Goal: Information Seeking & Learning: Learn about a topic

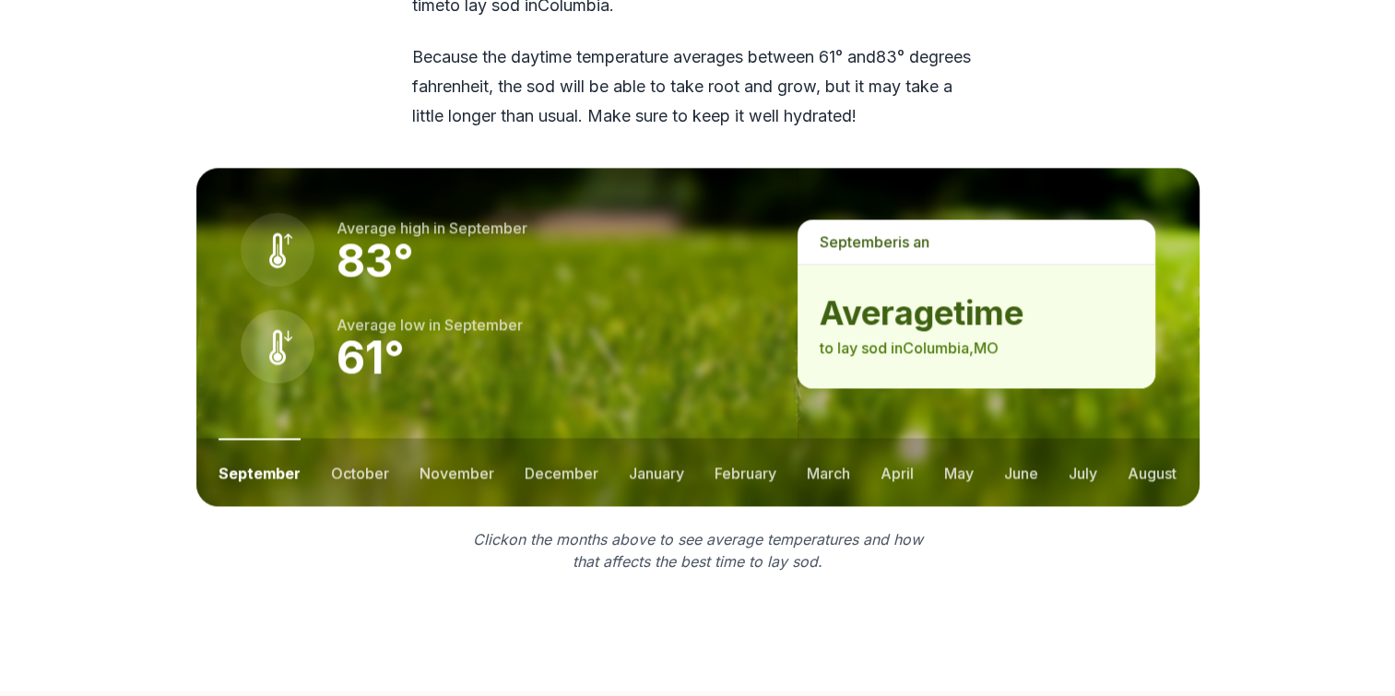
scroll to position [2581, 0]
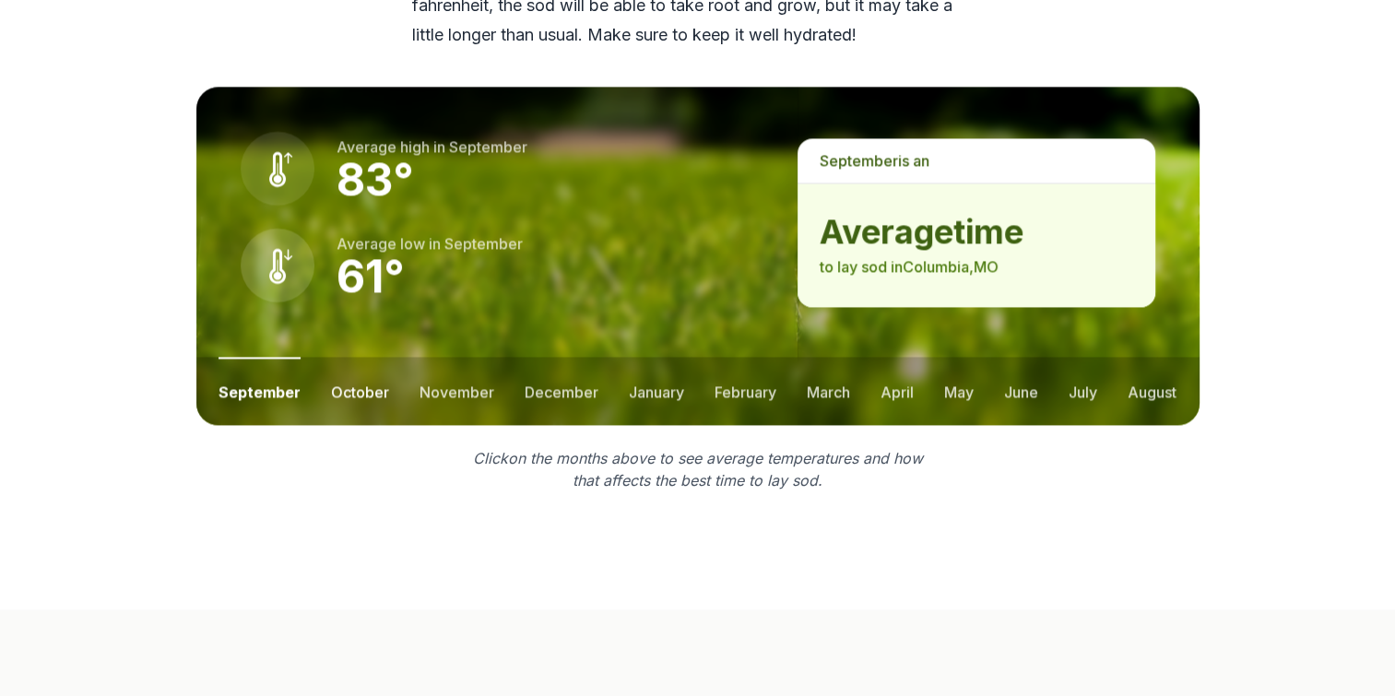
click at [333, 357] on button "october" at bounding box center [360, 391] width 58 height 68
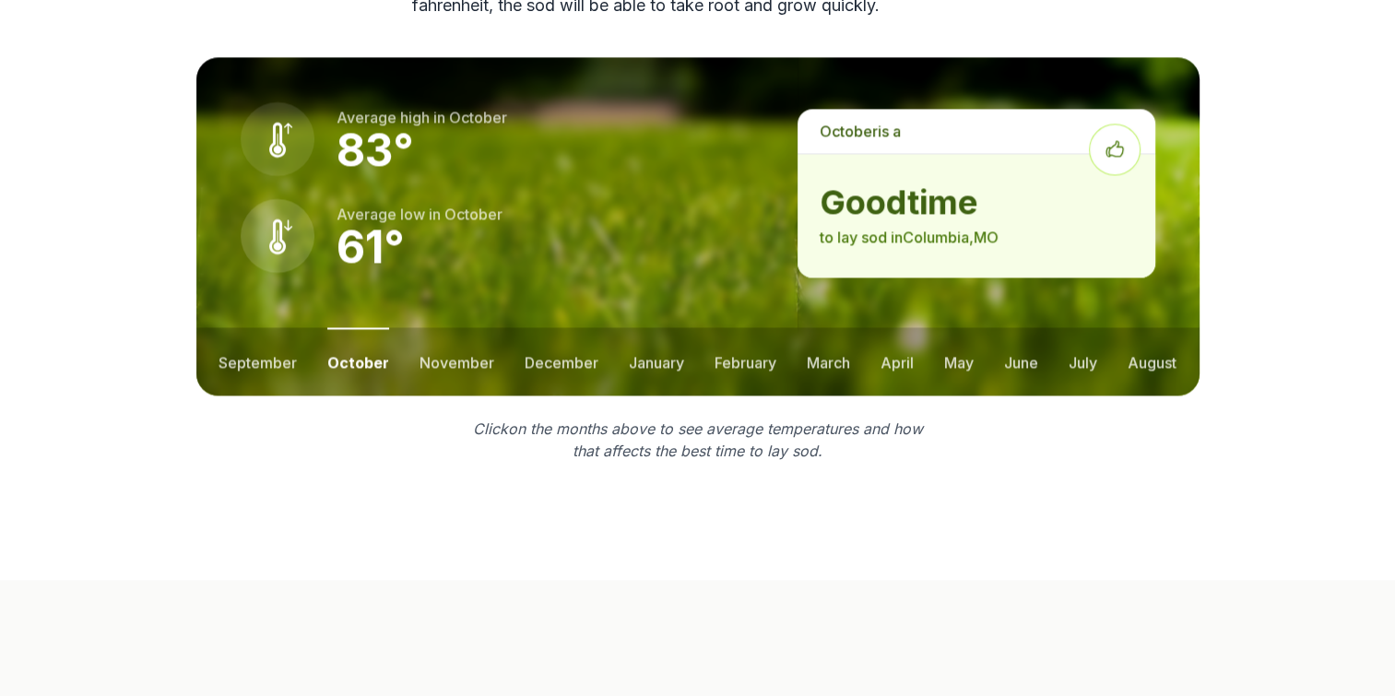
scroll to position [2552, 0]
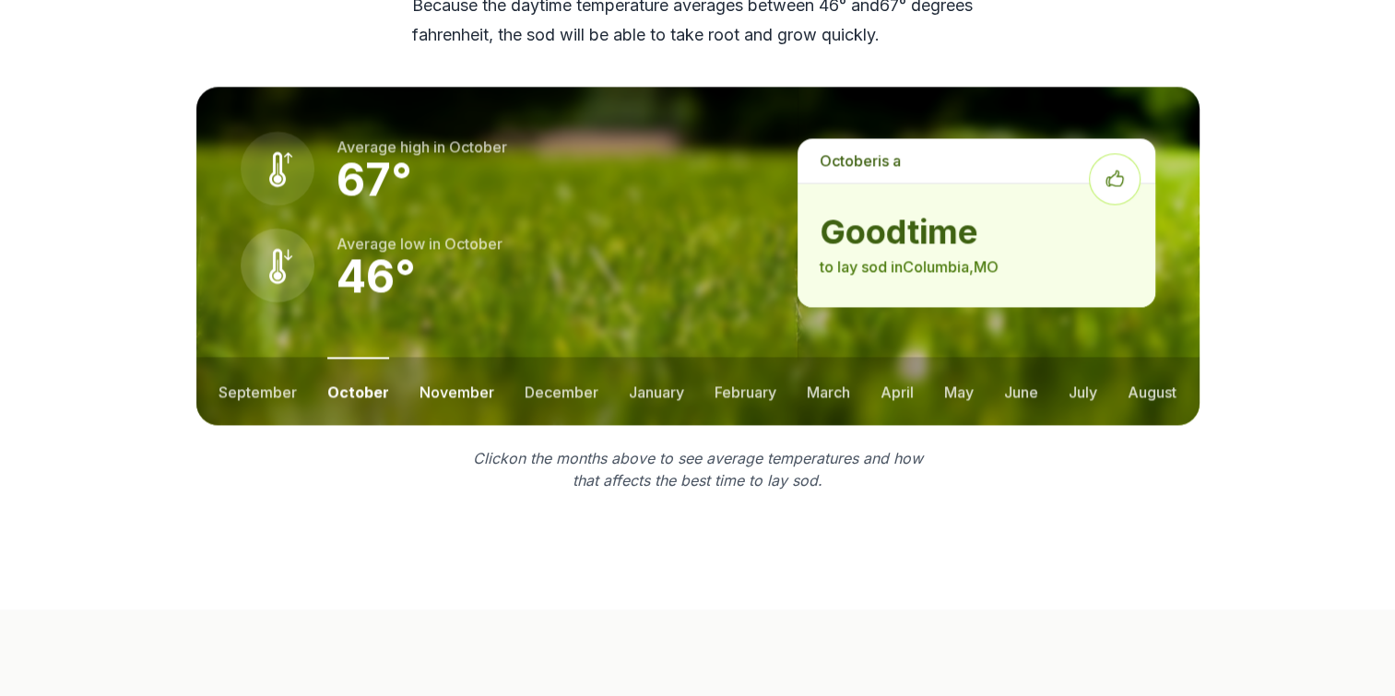
click at [476, 357] on button "november" at bounding box center [456, 391] width 75 height 68
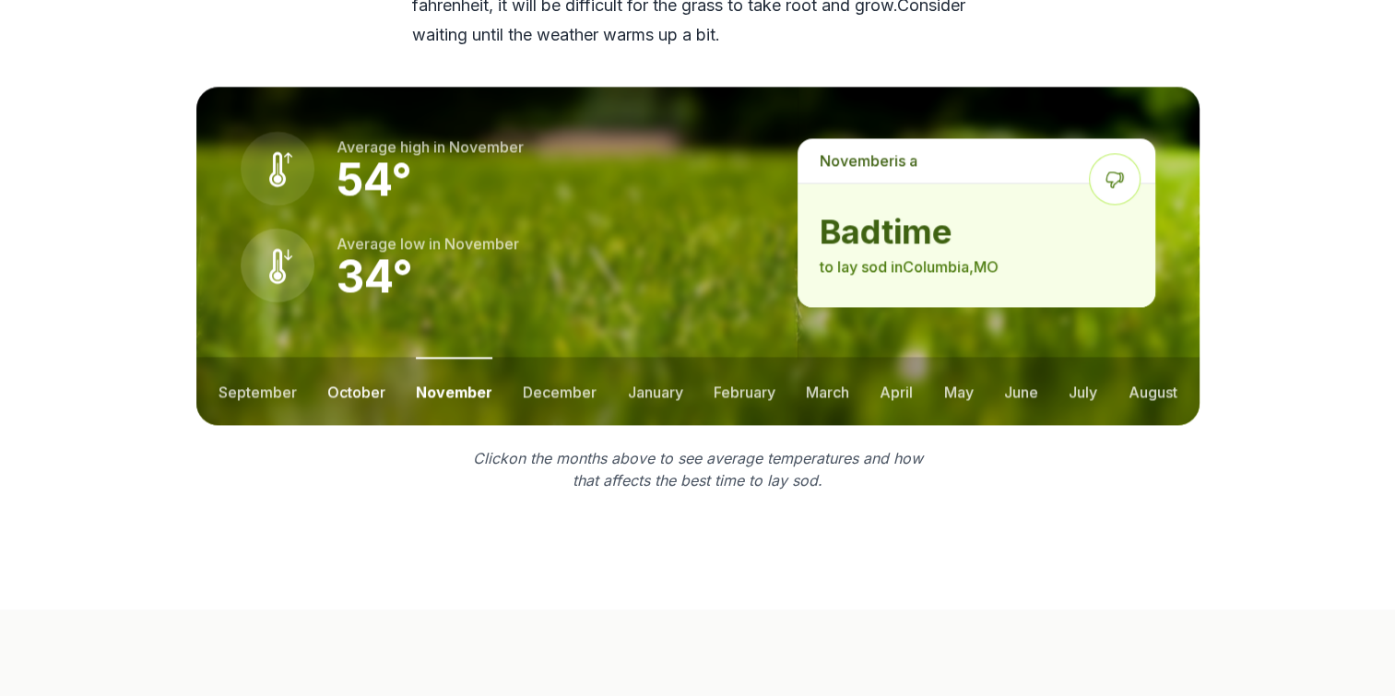
click at [369, 357] on button "october" at bounding box center [356, 391] width 58 height 68
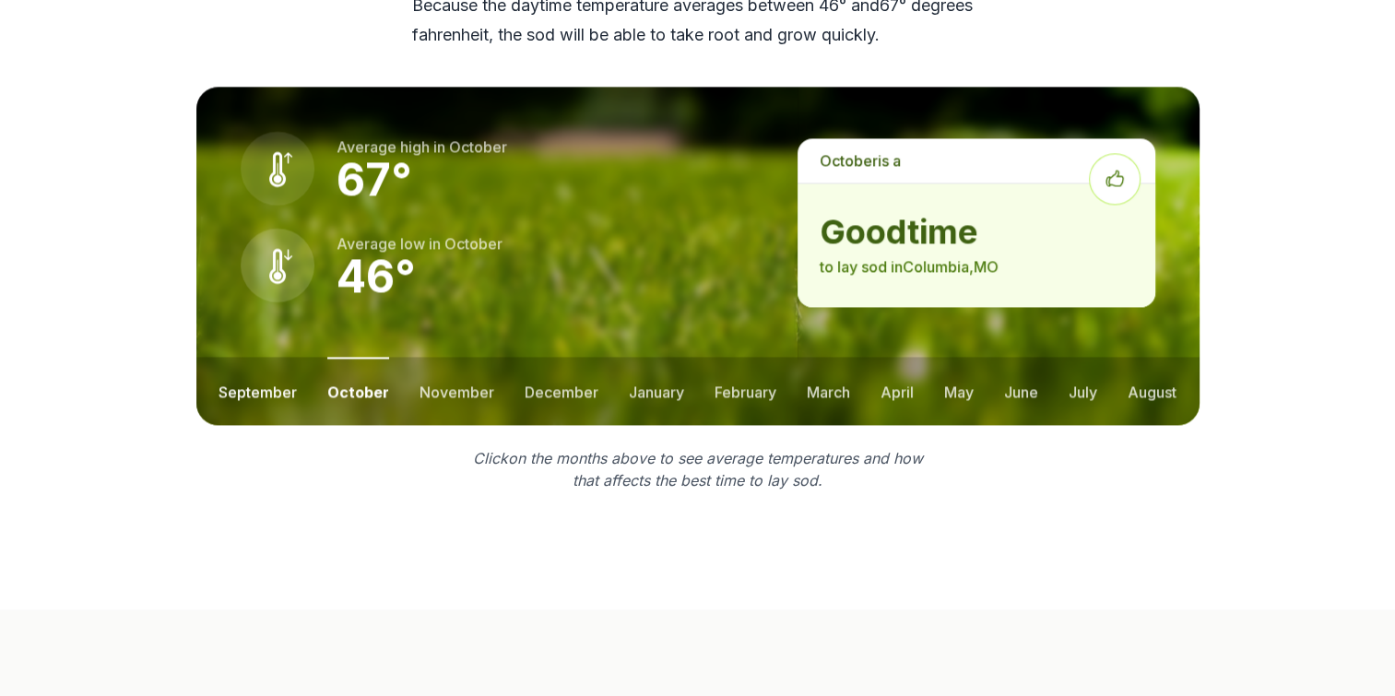
click at [269, 357] on button "september" at bounding box center [257, 391] width 78 height 68
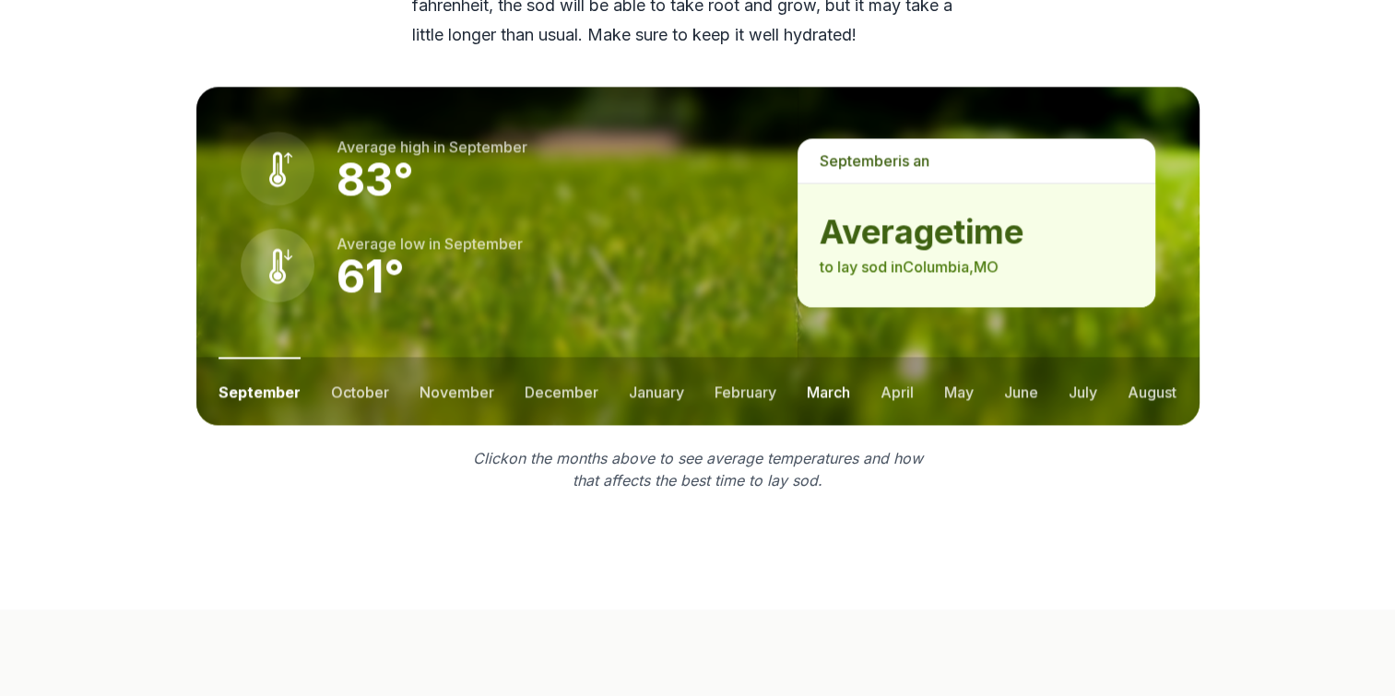
click at [837, 357] on button "march" at bounding box center [828, 391] width 43 height 68
click at [892, 357] on button "april" at bounding box center [897, 391] width 33 height 68
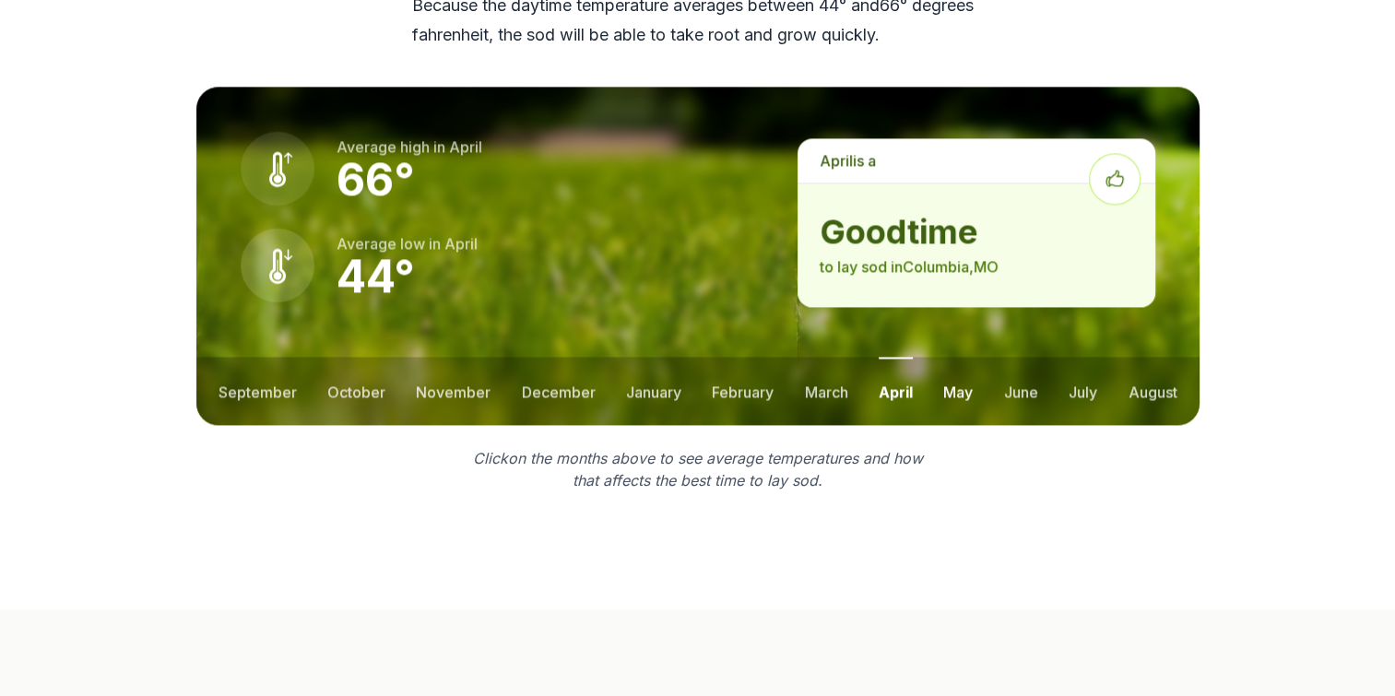
click at [948, 357] on button "may" at bounding box center [957, 391] width 29 height 68
click at [1020, 357] on button "june" at bounding box center [1021, 391] width 34 height 68
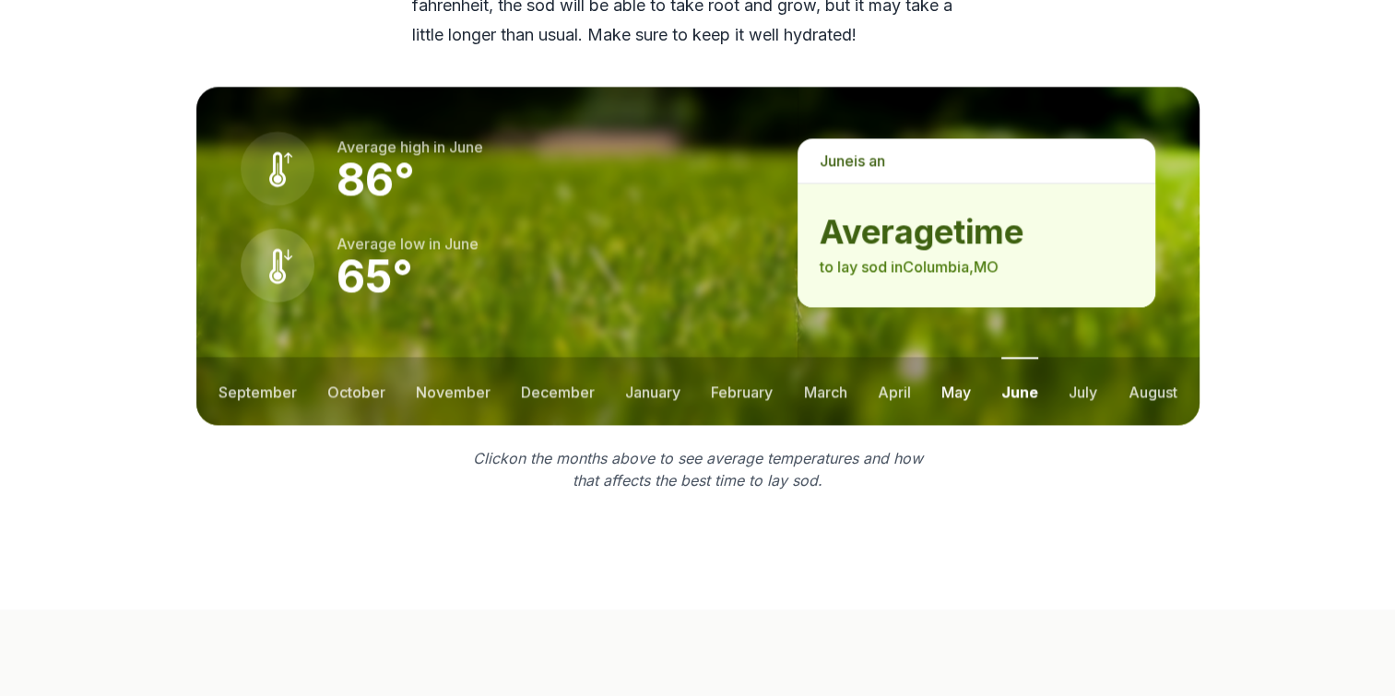
click at [962, 357] on button "may" at bounding box center [955, 391] width 29 height 68
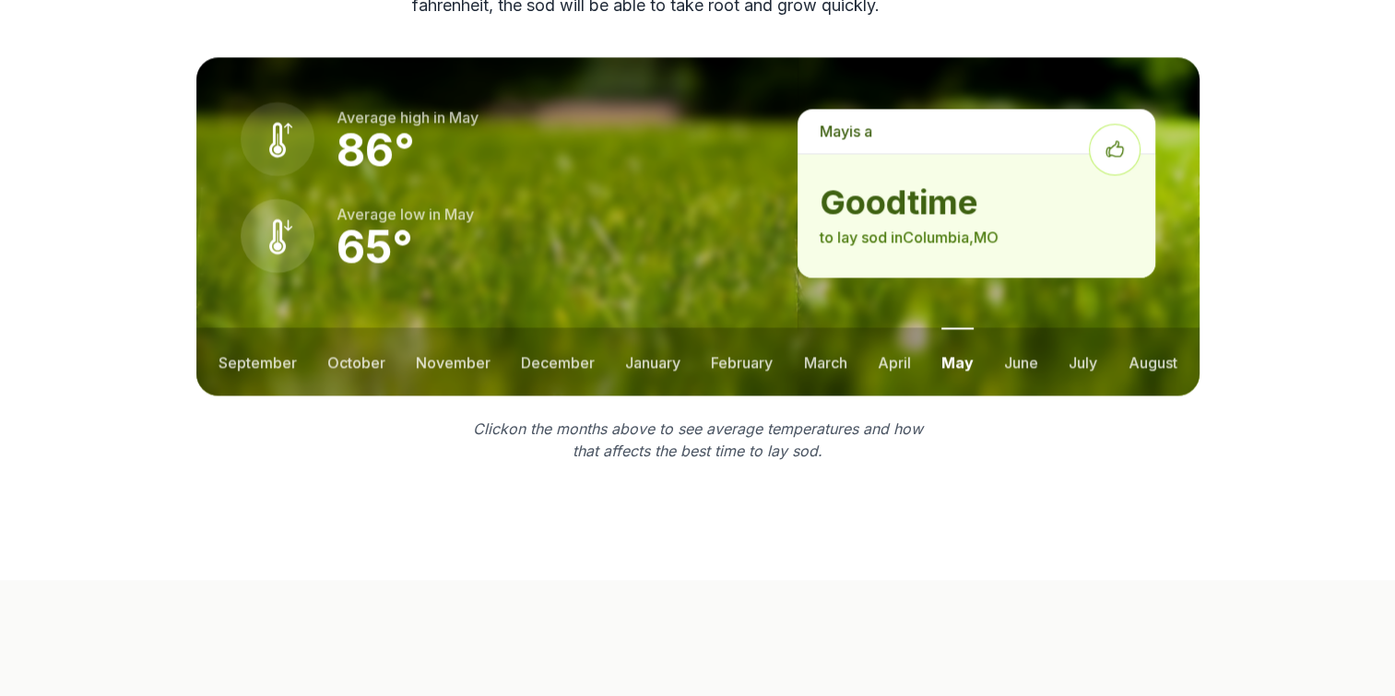
scroll to position [2552, 0]
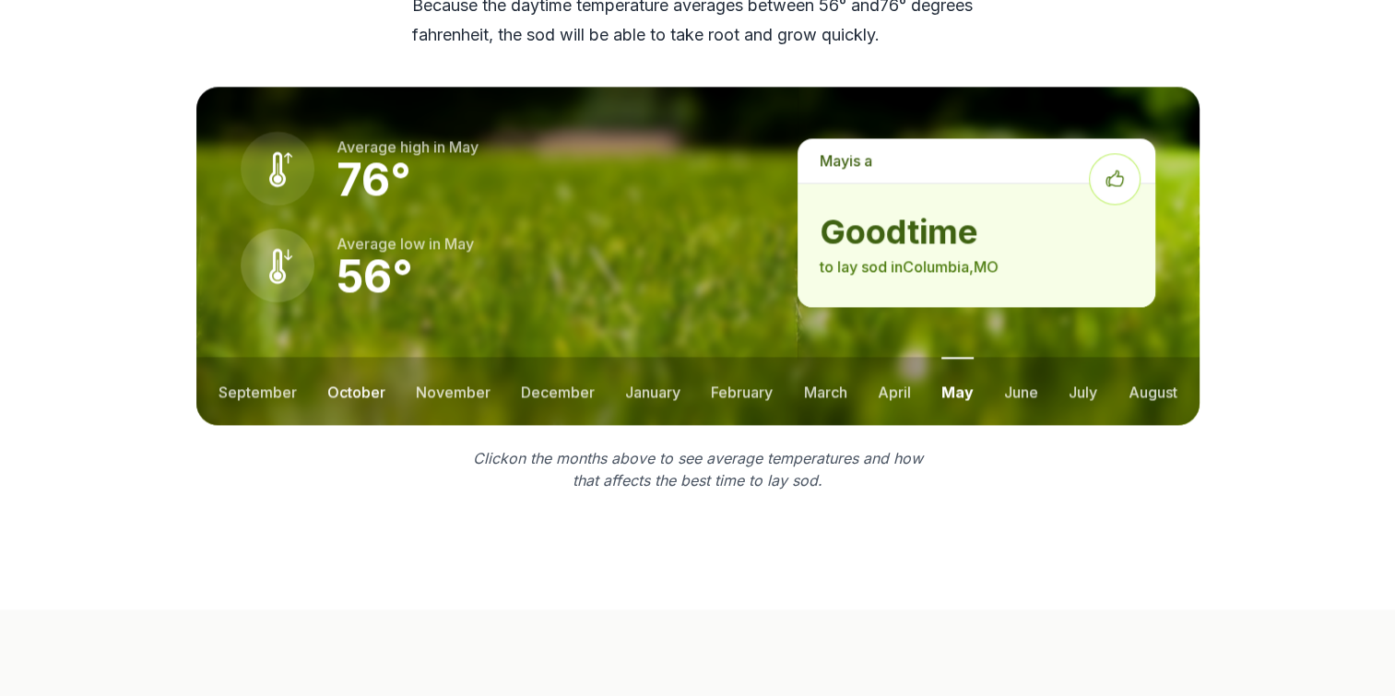
click at [349, 357] on button "october" at bounding box center [356, 391] width 58 height 68
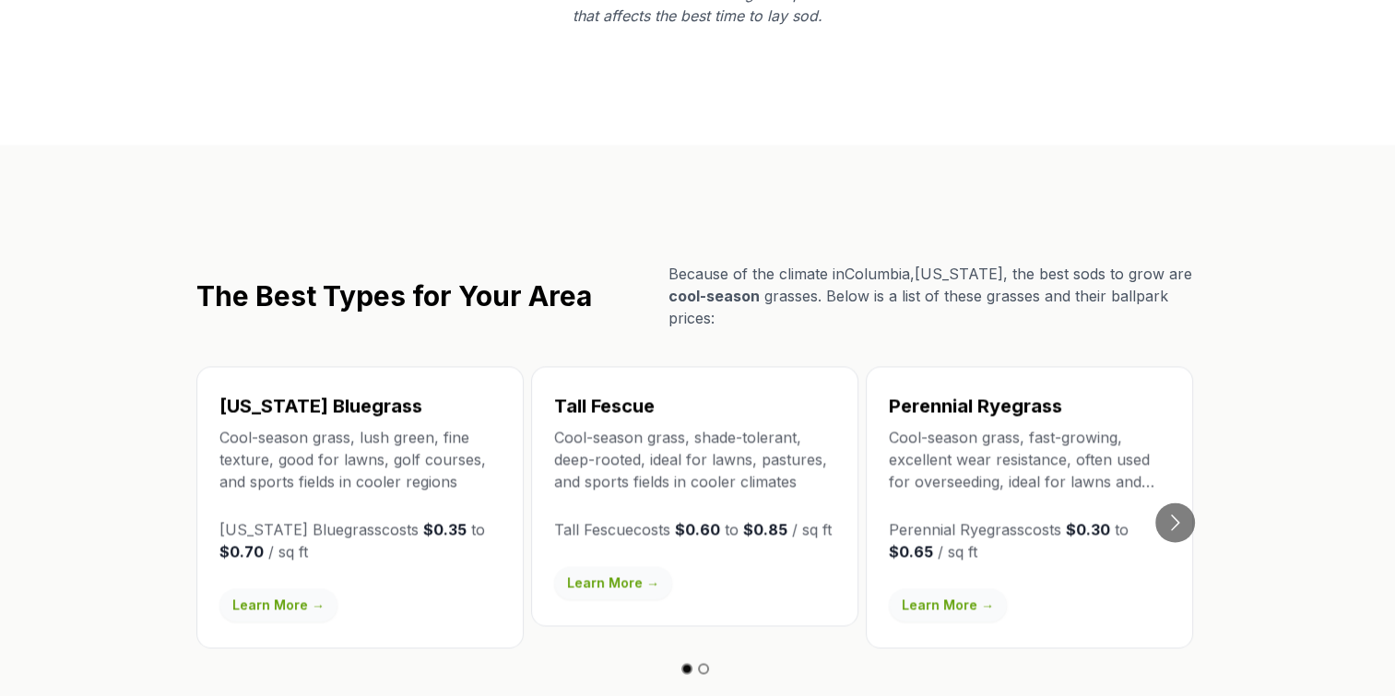
scroll to position [3012, 0]
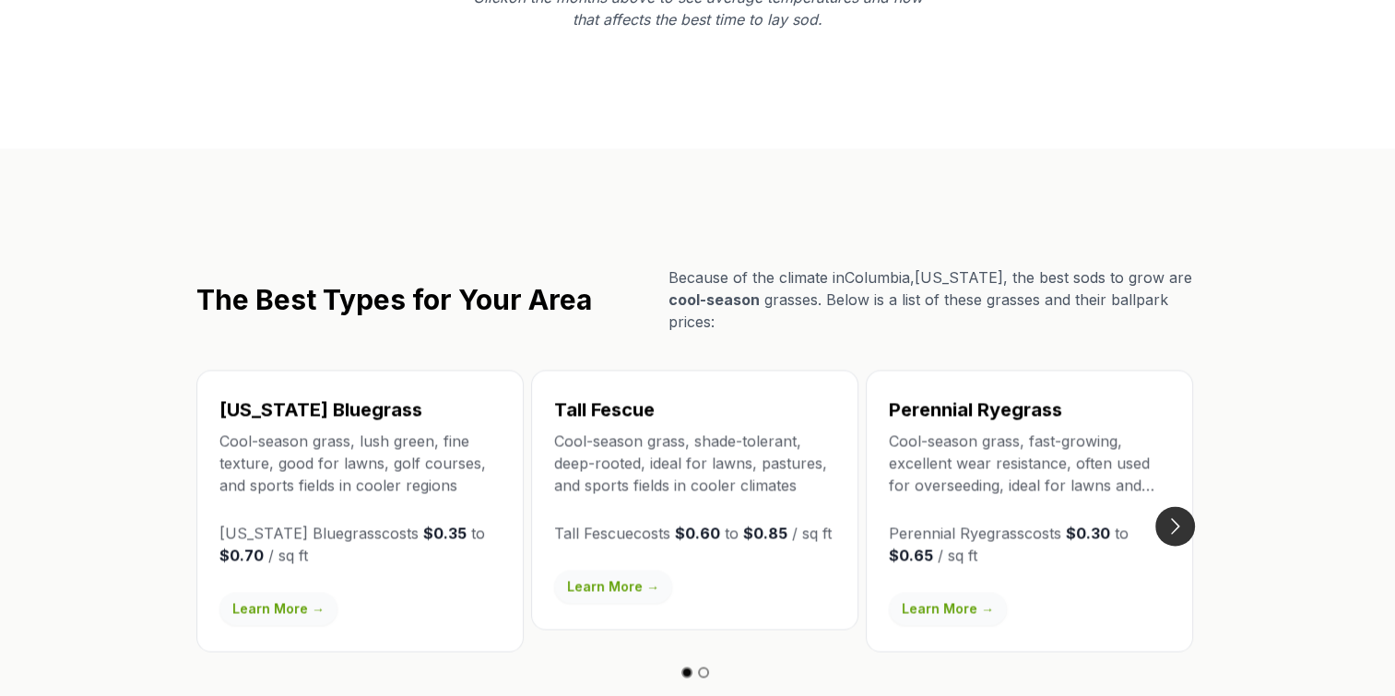
click at [1185, 506] on button "Go to next slide" at bounding box center [1175, 526] width 40 height 40
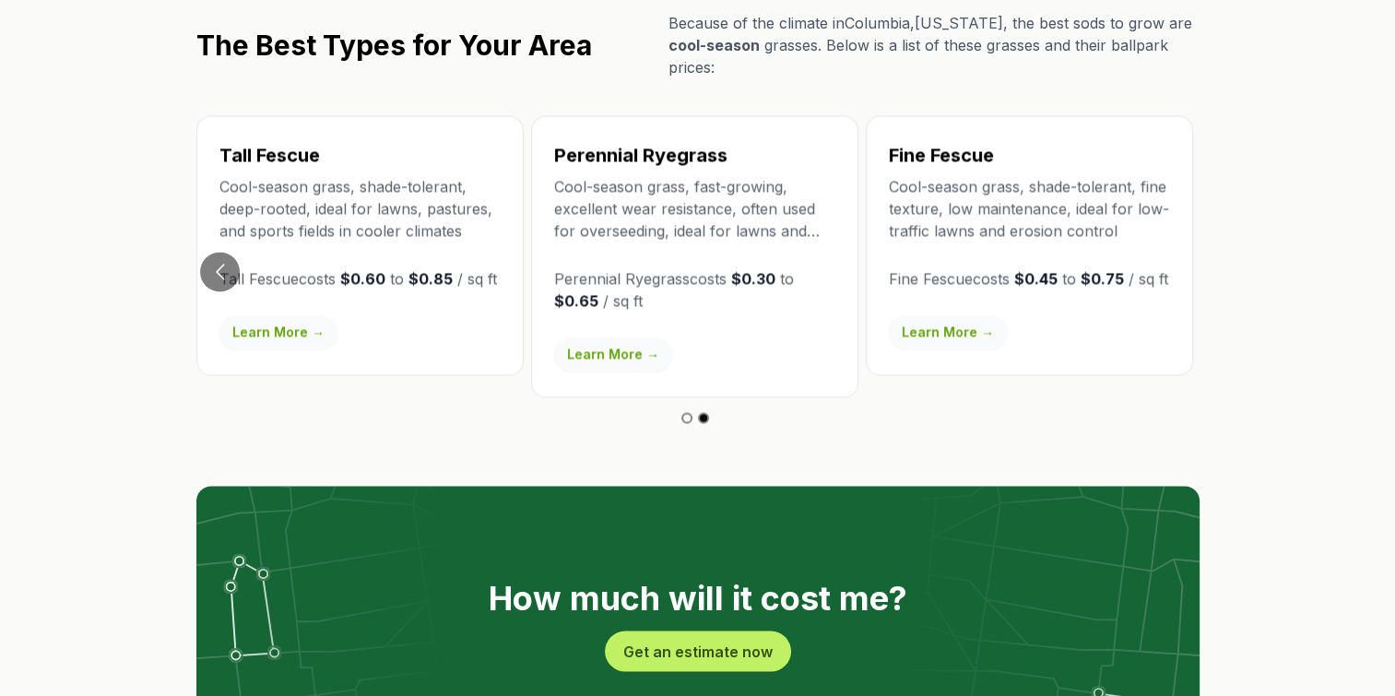
scroll to position [3289, 0]
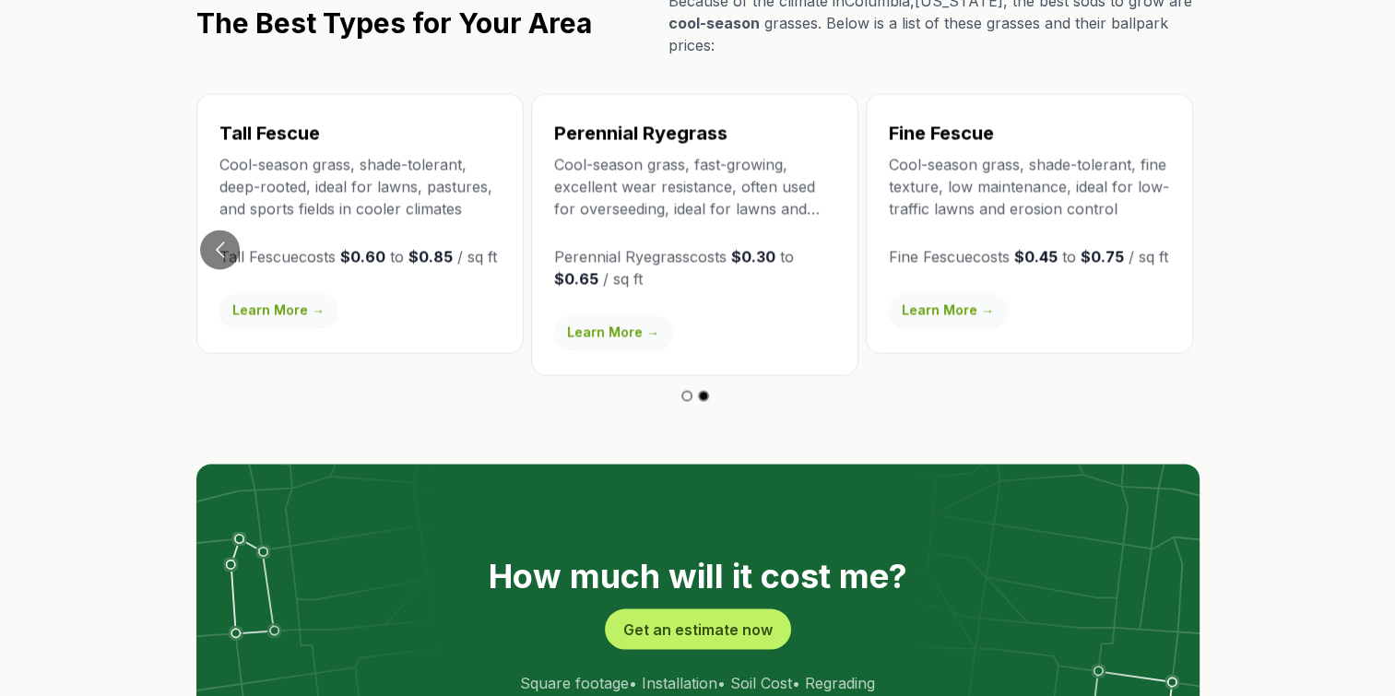
click at [966, 293] on link "Learn More →" at bounding box center [948, 309] width 118 height 33
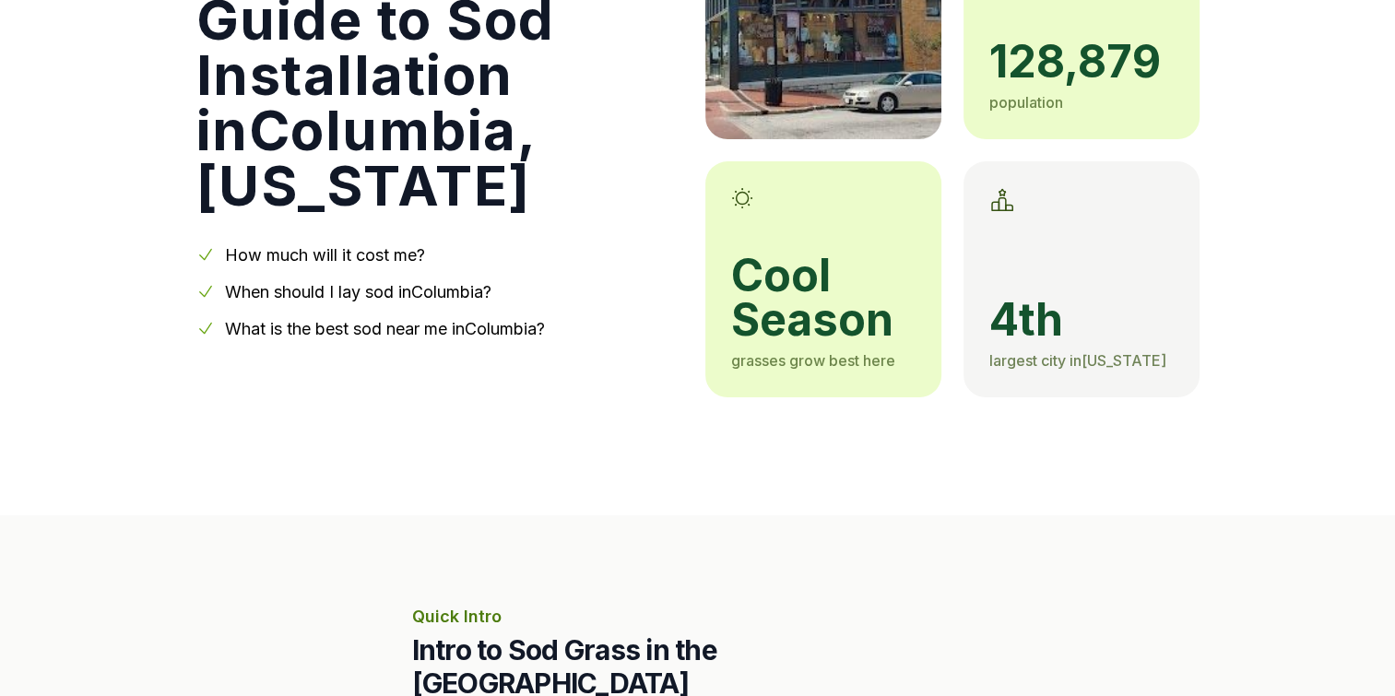
scroll to position [277, 0]
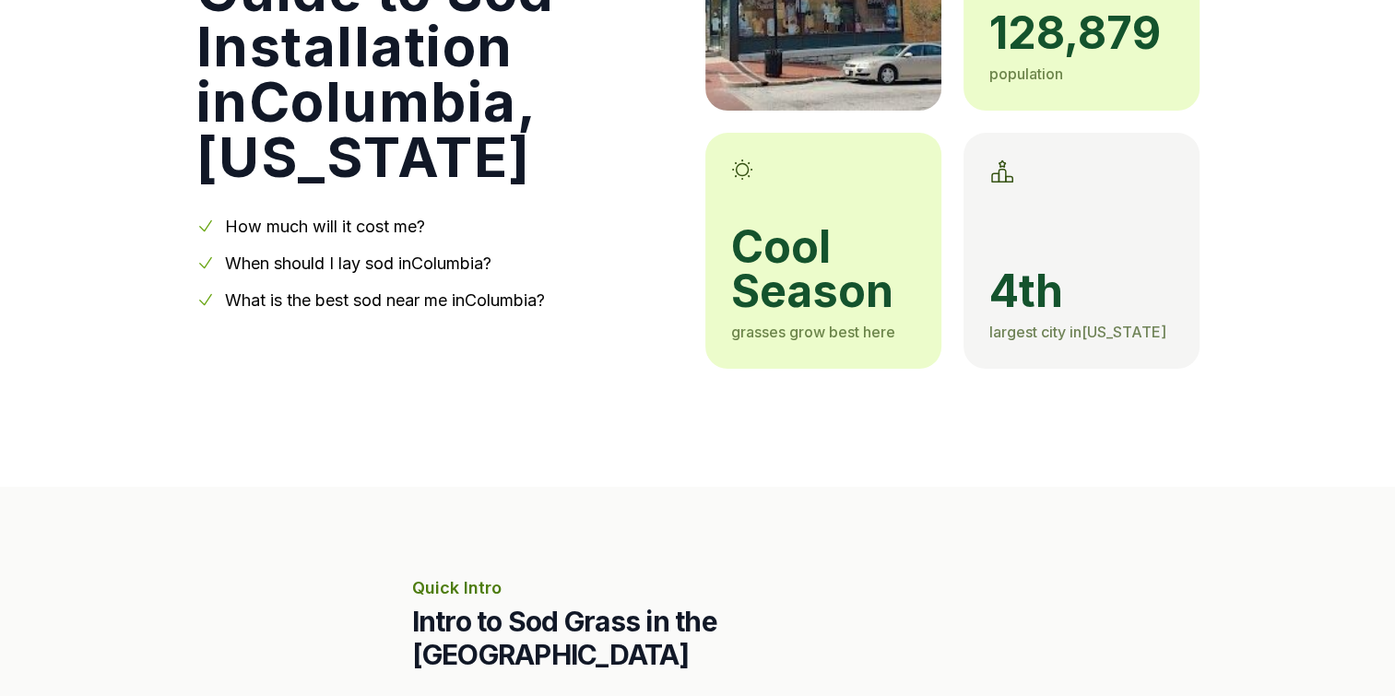
click at [438, 296] on link "What is the best sod near me in [GEOGRAPHIC_DATA] ?" at bounding box center [385, 299] width 320 height 19
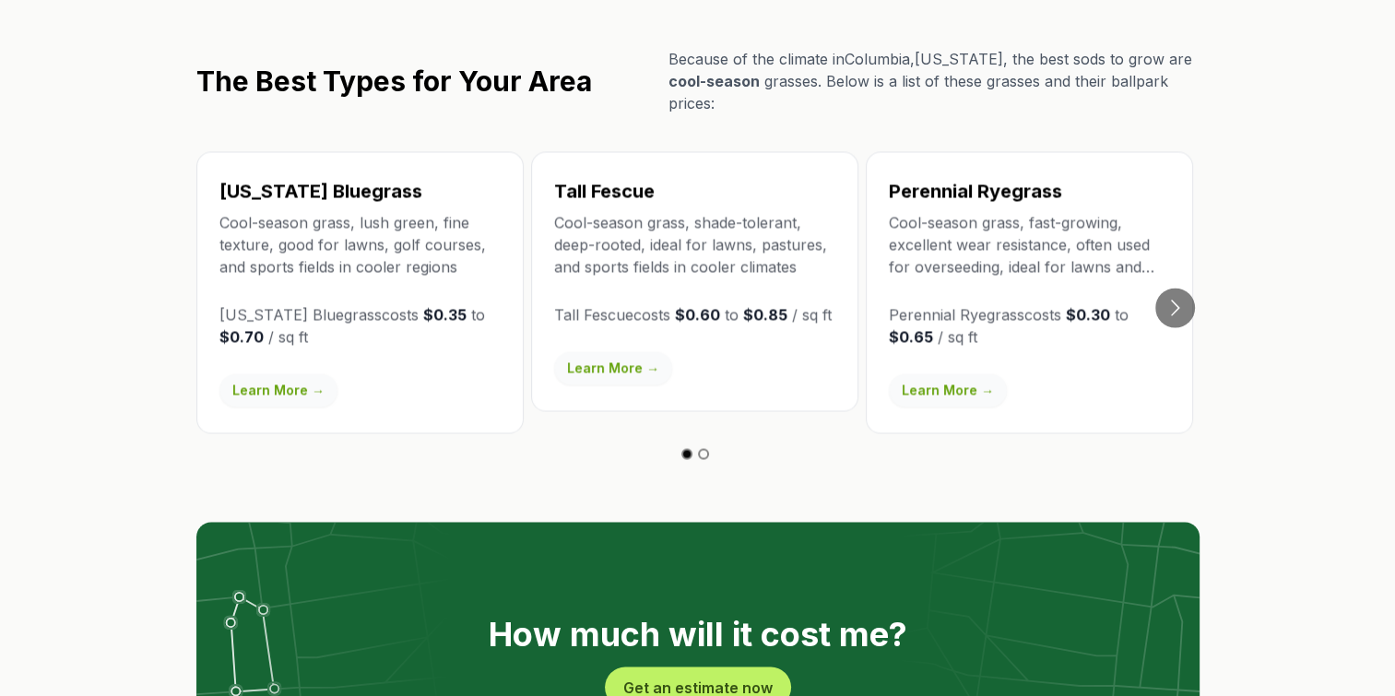
click at [282, 373] on link "Learn More →" at bounding box center [278, 389] width 118 height 33
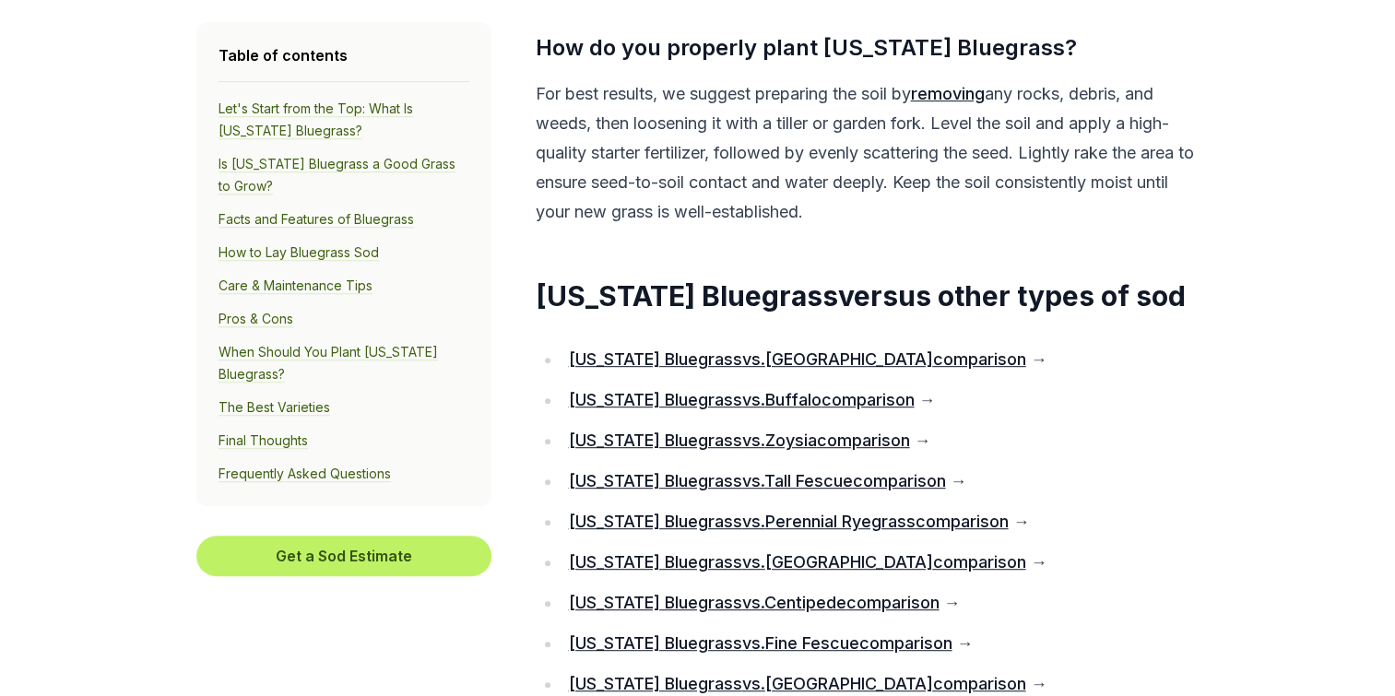
scroll to position [14841, 0]
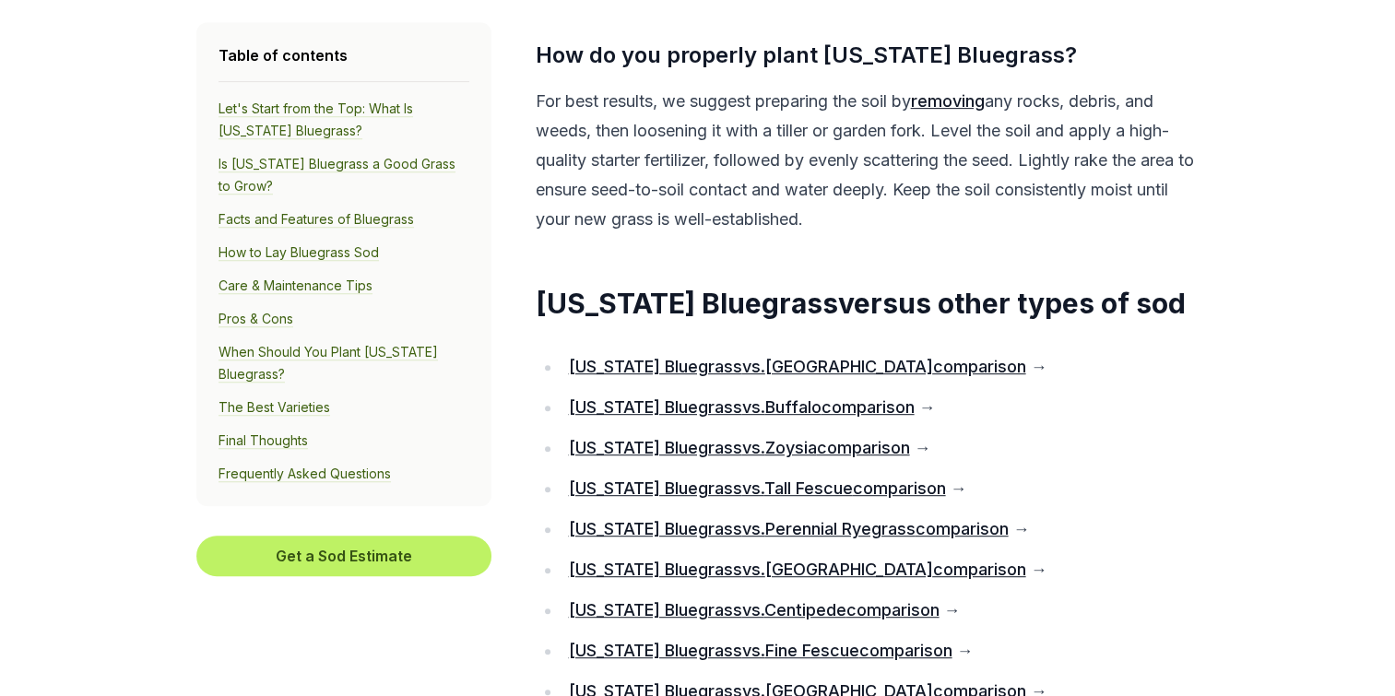
click at [719, 498] on link "[US_STATE] Bluegrass vs. Tall Fescue comparison" at bounding box center [756, 487] width 377 height 19
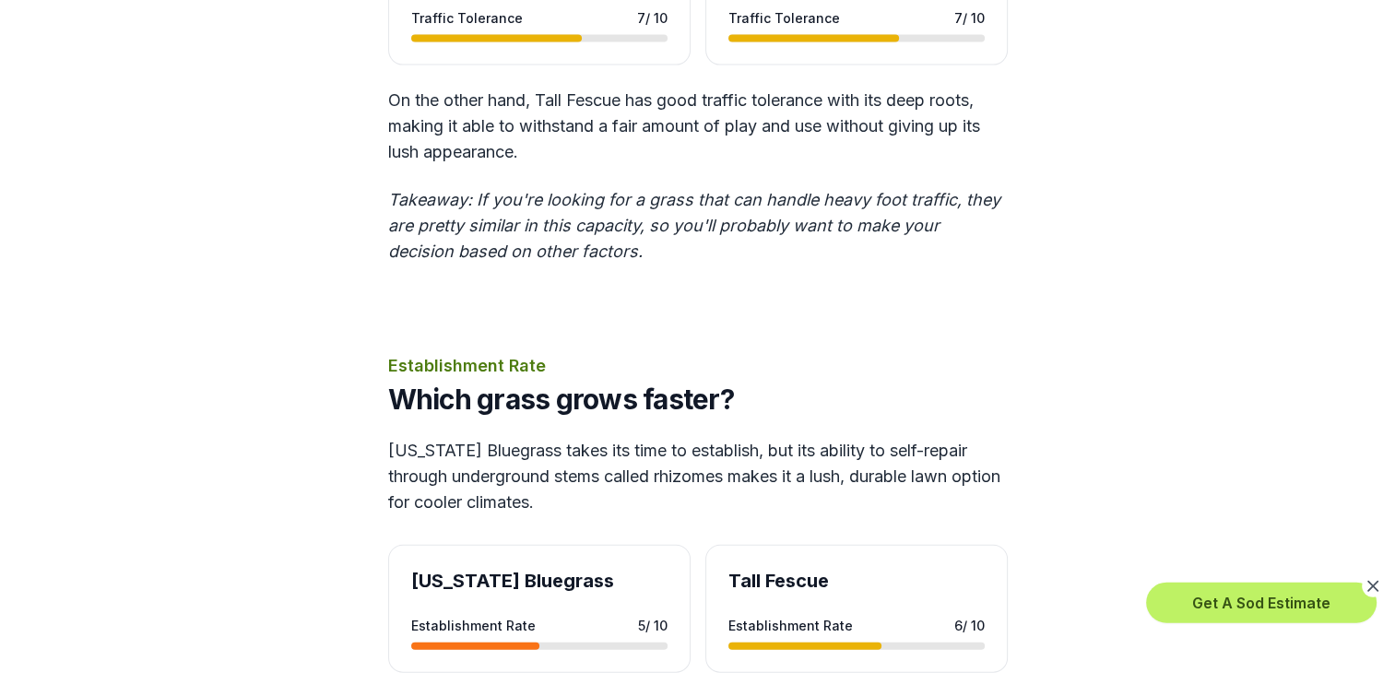
scroll to position [4148, 0]
